Goal: Transaction & Acquisition: Purchase product/service

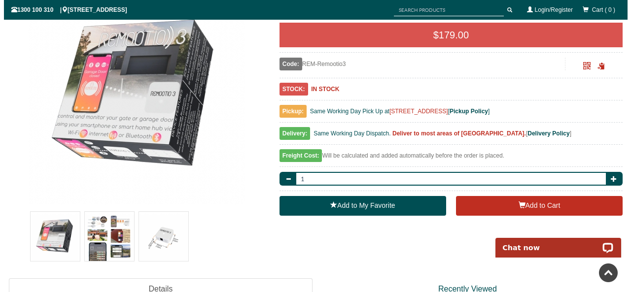
scroll to position [169, 0]
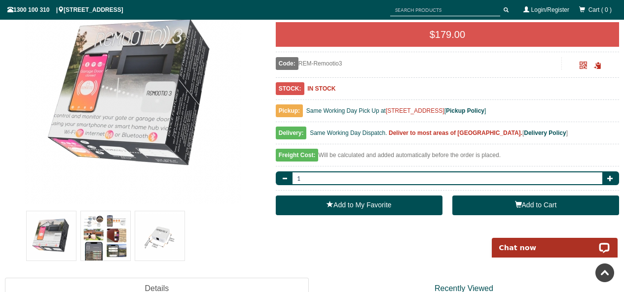
click at [507, 204] on button "Add to Cart" at bounding box center [535, 206] width 167 height 20
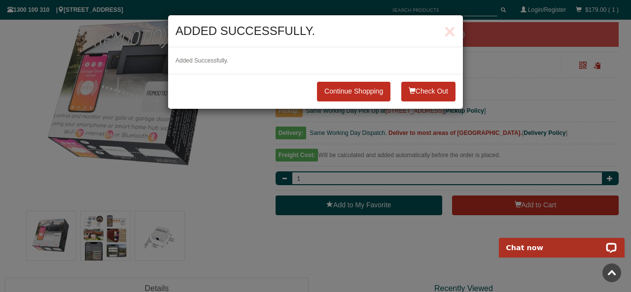
click at [419, 96] on button "Check Out" at bounding box center [428, 92] width 54 height 20
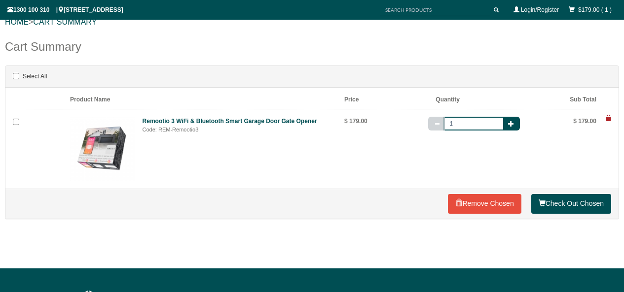
scroll to position [121, 0]
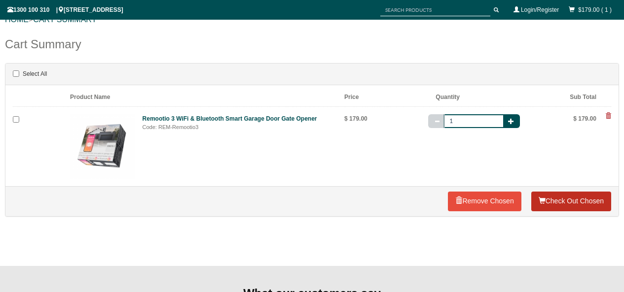
click at [558, 202] on link "Check Out Chosen" at bounding box center [571, 202] width 80 height 20
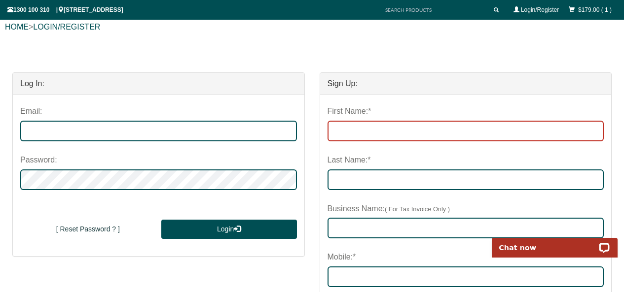
click at [361, 135] on input "First Name:*" at bounding box center [465, 131] width 277 height 21
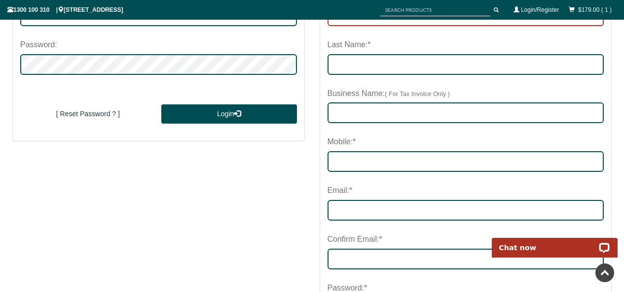
scroll to position [222, 0]
